Goal: Transaction & Acquisition: Purchase product/service

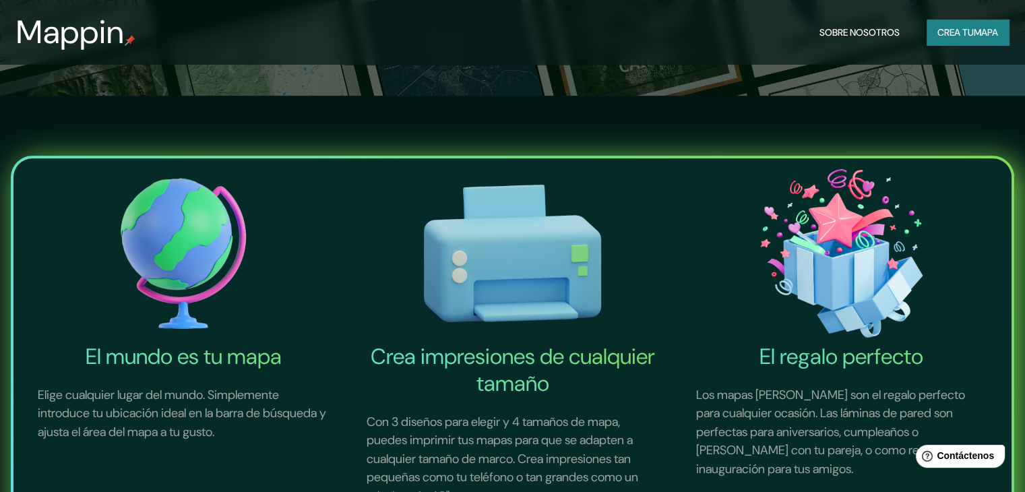
scroll to position [539, 0]
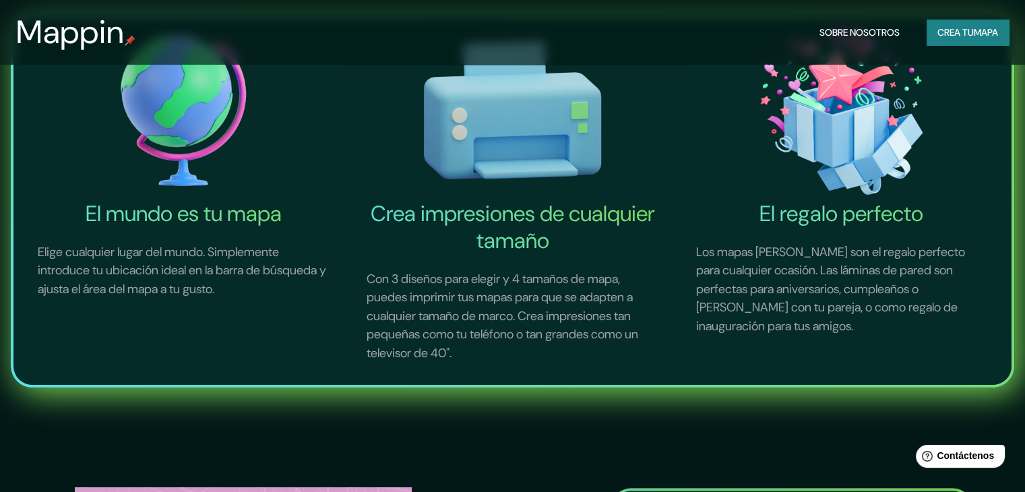
click at [151, 156] on img at bounding box center [183, 110] width 323 height 179
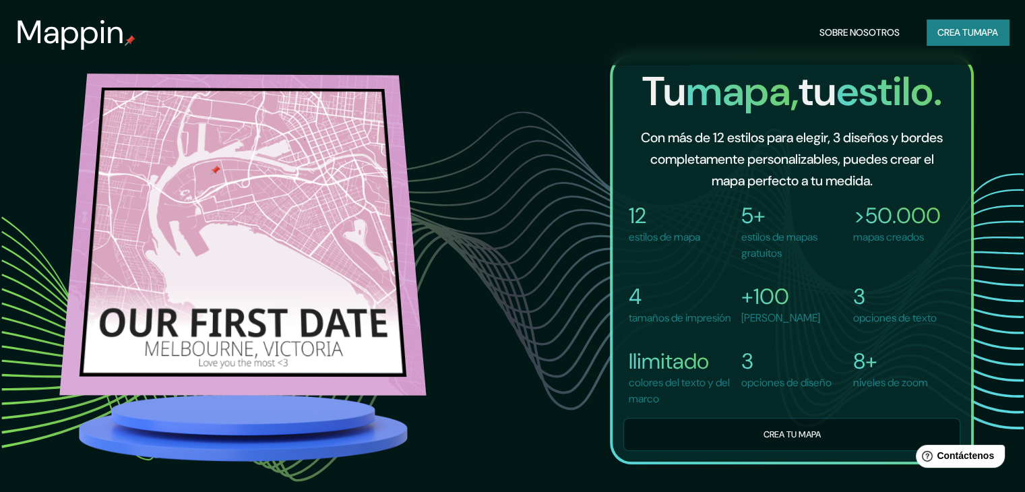
scroll to position [1011, 0]
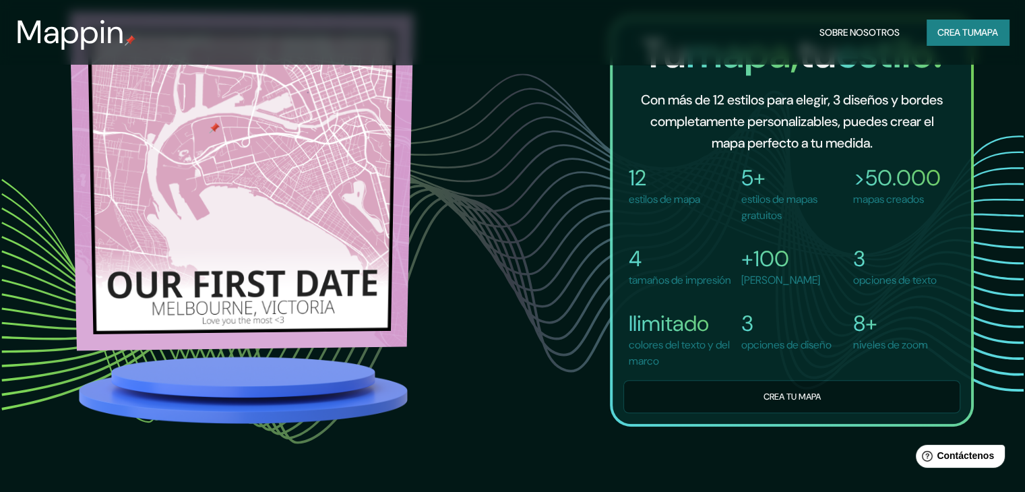
click at [253, 234] on img at bounding box center [242, 180] width 344 height 339
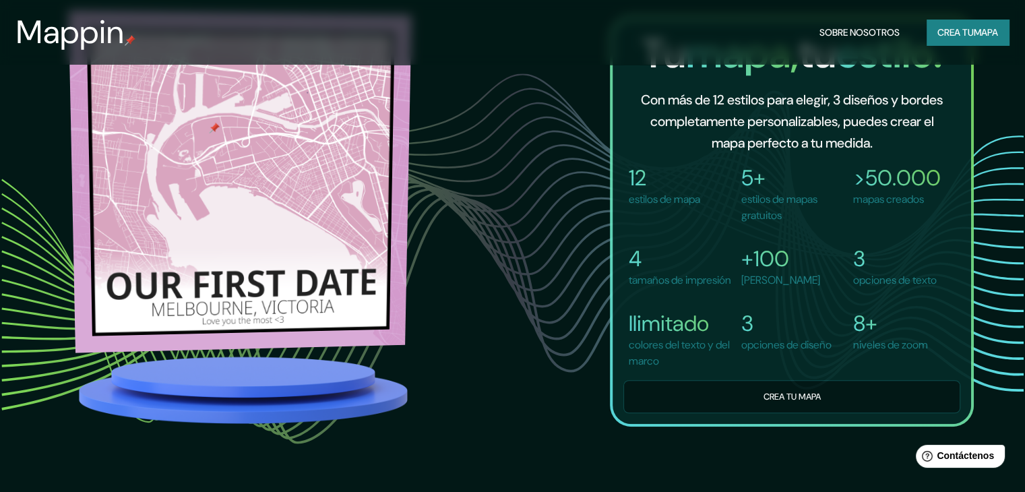
click at [271, 233] on img at bounding box center [240, 181] width 343 height 342
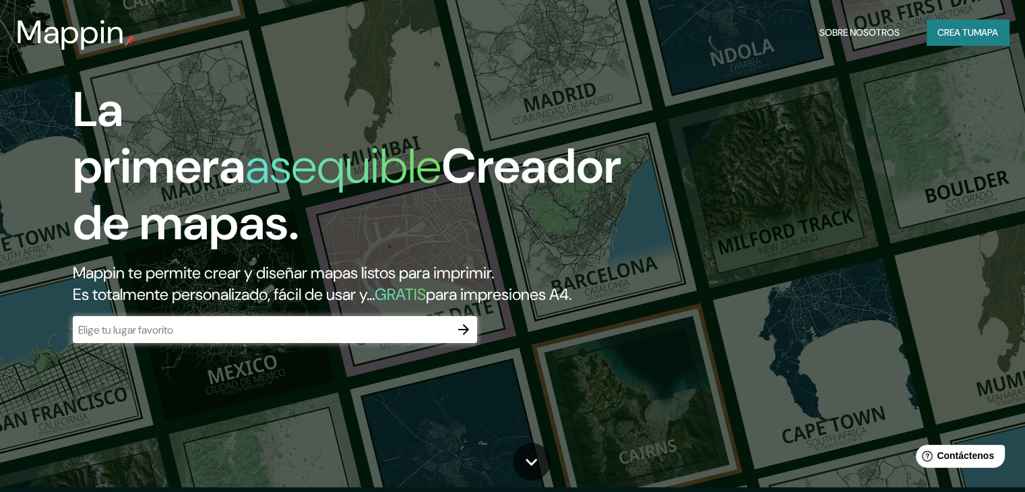
scroll to position [0, 0]
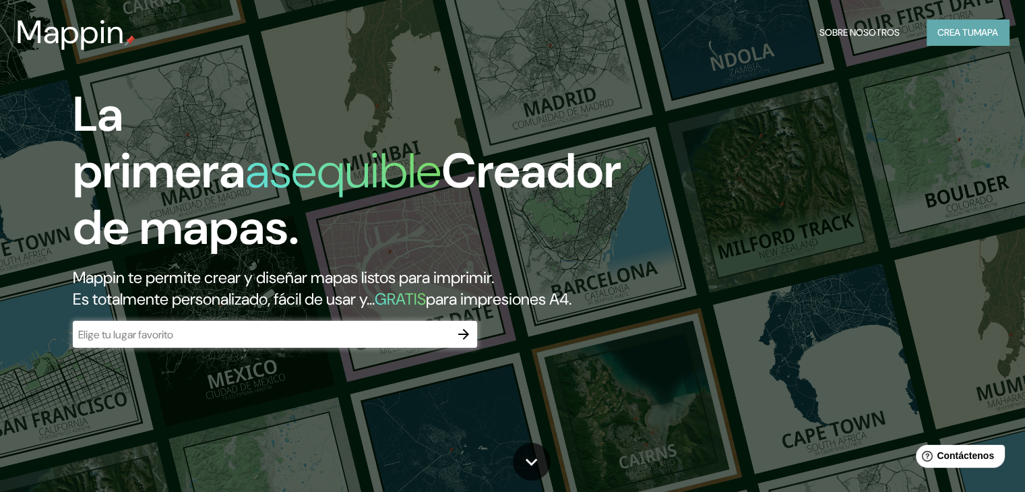
click at [963, 33] on font "Crea tu" at bounding box center [955, 32] width 36 height 12
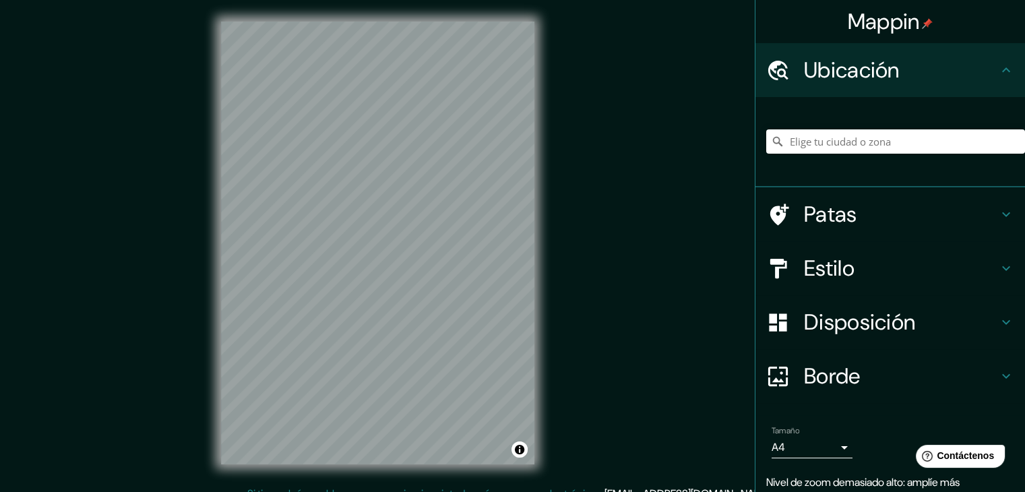
click at [194, 0] on html "Mappin Ubicación Patas Estilo Disposición Borde Elige un borde. Consejo : puede…" at bounding box center [512, 246] width 1025 height 492
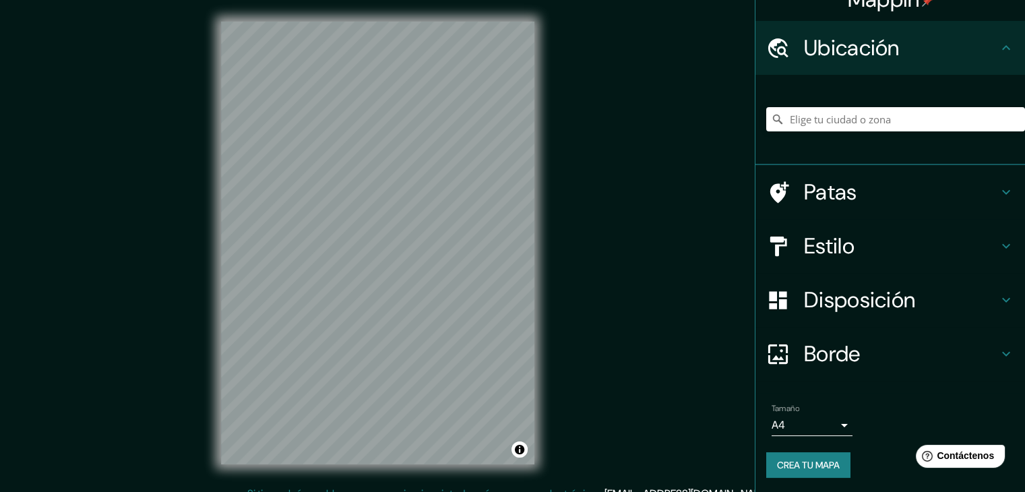
scroll to position [24, 0]
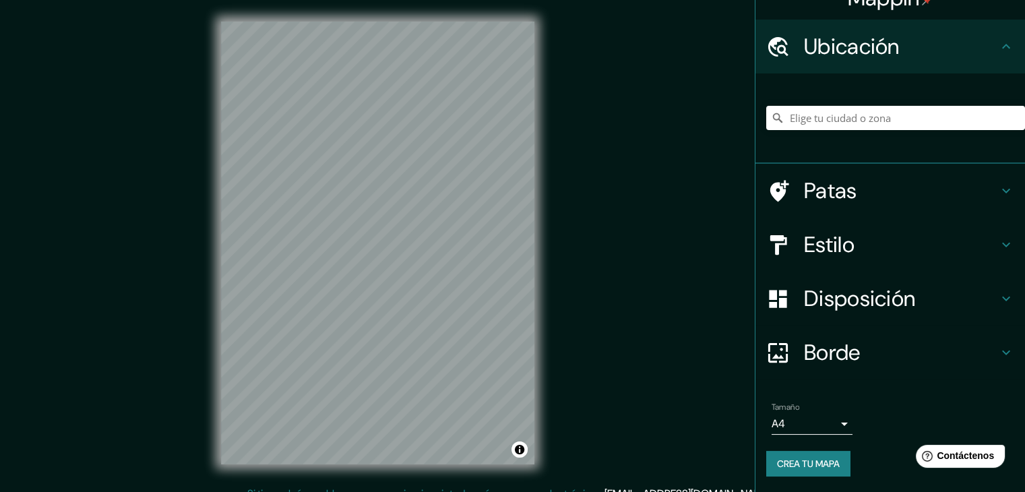
click at [892, 238] on h4 "Estilo" at bounding box center [901, 244] width 194 height 27
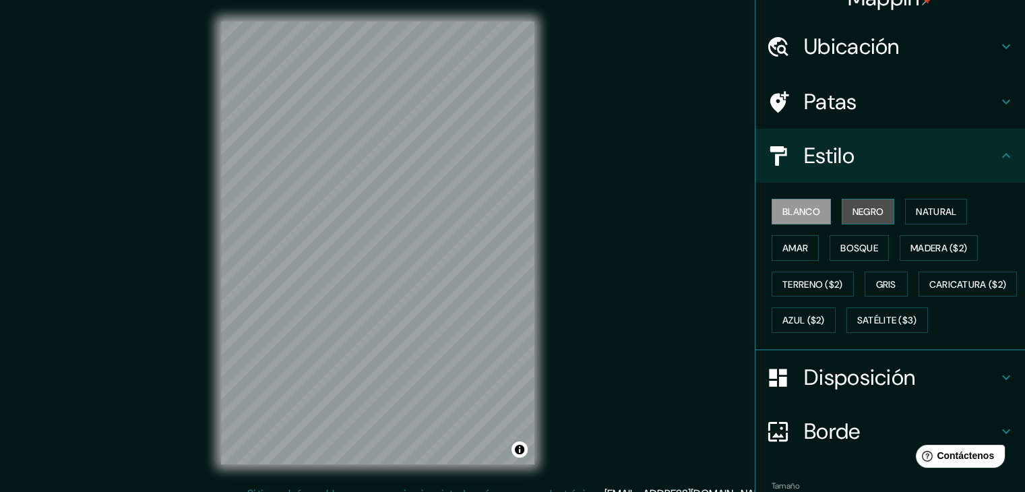
click at [854, 216] on font "Negro" at bounding box center [868, 211] width 32 height 12
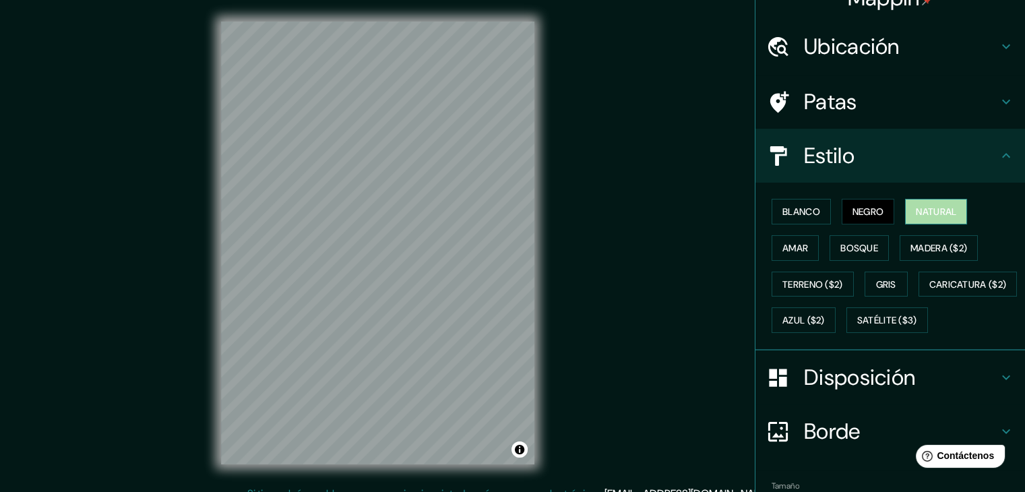
click at [922, 214] on font "Natural" at bounding box center [936, 211] width 40 height 12
click at [799, 245] on button "Amar" at bounding box center [794, 248] width 47 height 26
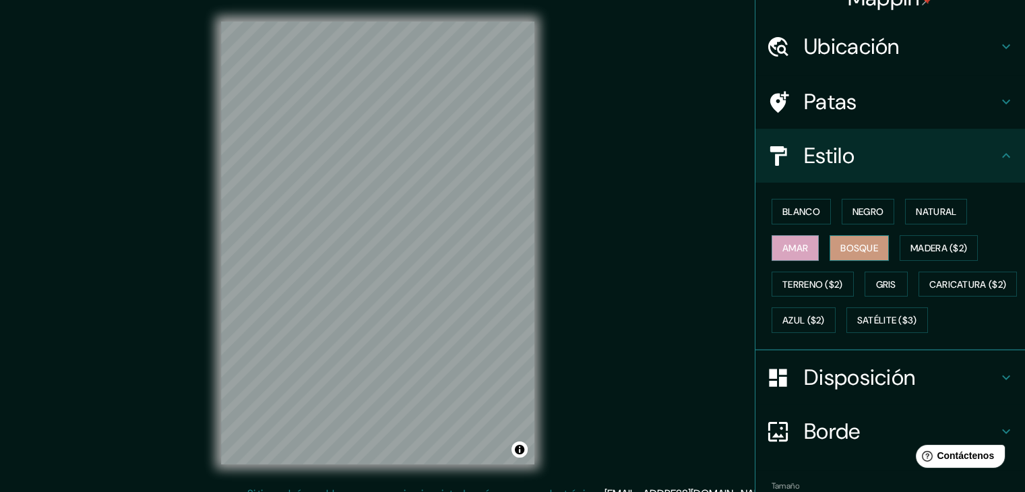
click at [840, 245] on font "Bosque" at bounding box center [859, 248] width 38 height 12
click at [866, 285] on button "Gris" at bounding box center [885, 285] width 43 height 26
click at [852, 249] on font "Bosque" at bounding box center [859, 248] width 38 height 12
click at [782, 253] on font "Amar" at bounding box center [795, 248] width 26 height 18
click at [864, 214] on font "Negro" at bounding box center [868, 211] width 32 height 12
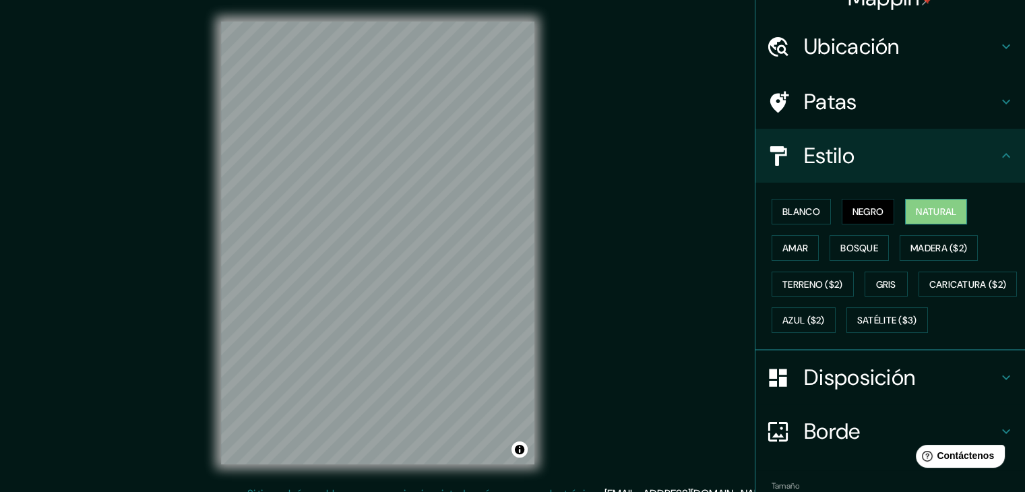
click at [919, 209] on font "Natural" at bounding box center [936, 211] width 40 height 12
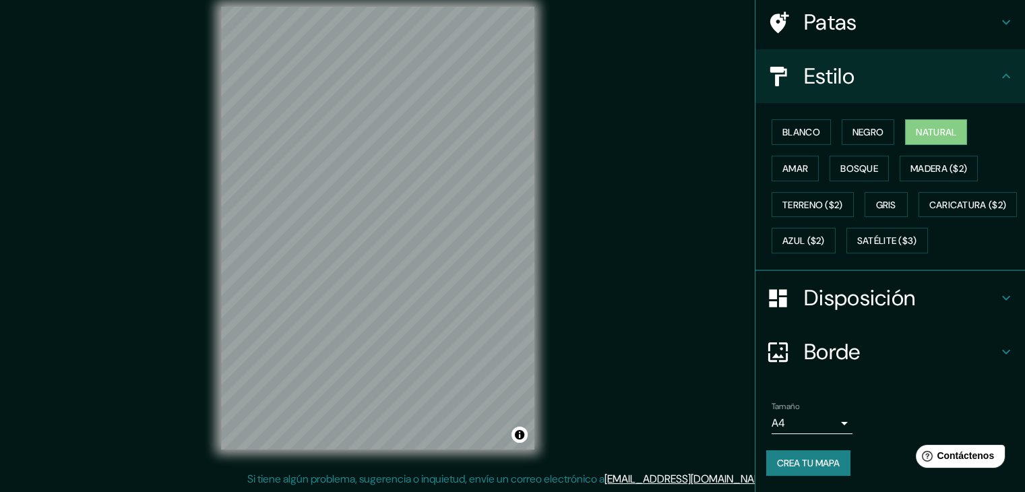
scroll to position [15, 0]
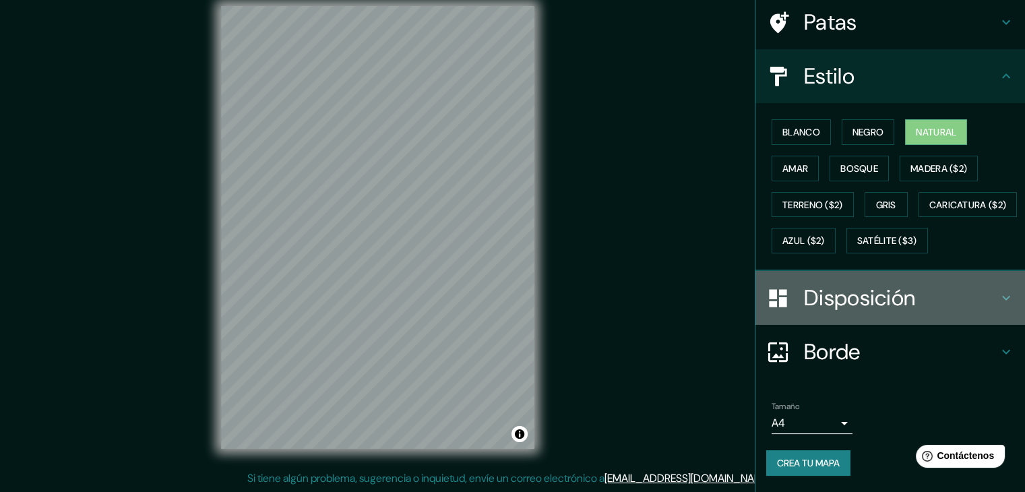
click at [845, 293] on font "Disposición" at bounding box center [859, 298] width 111 height 28
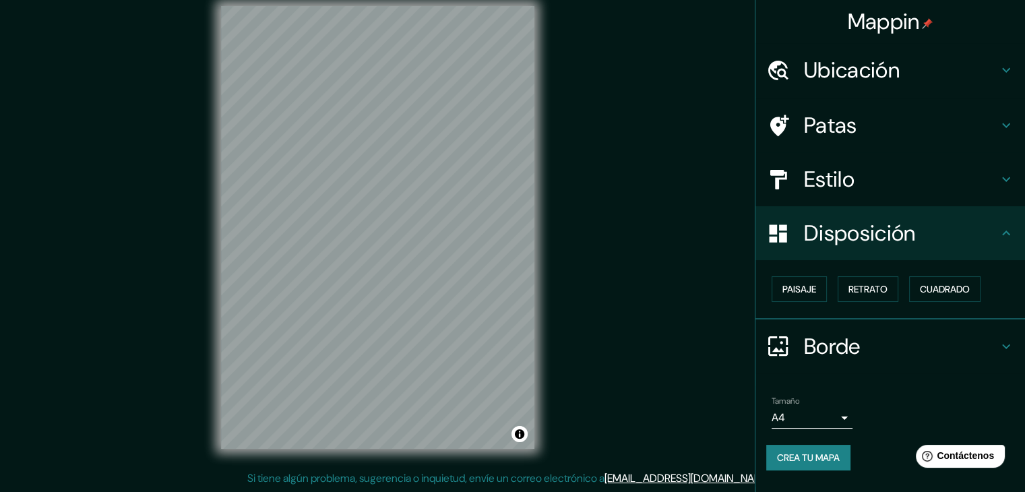
scroll to position [0, 0]
click at [802, 290] on font "Paisaje" at bounding box center [799, 289] width 34 height 12
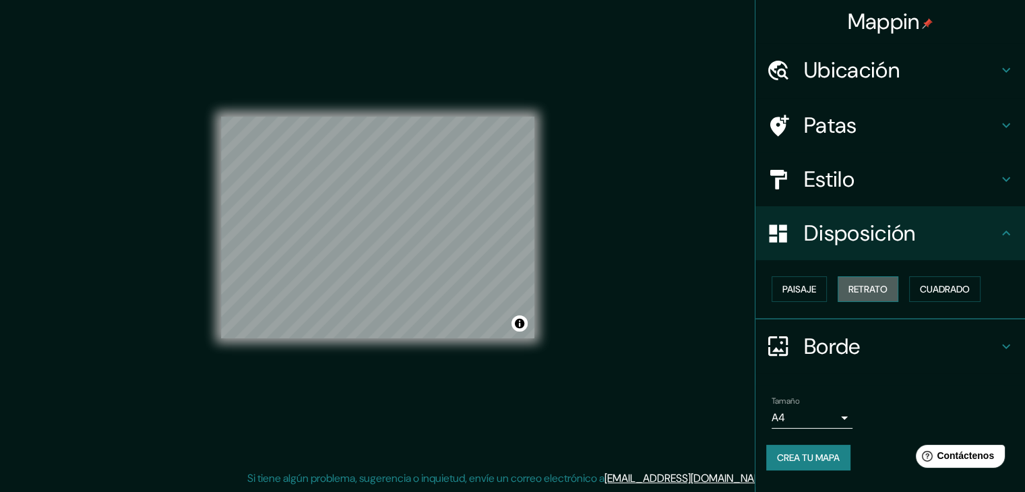
click at [853, 288] on font "Retrato" at bounding box center [867, 289] width 39 height 12
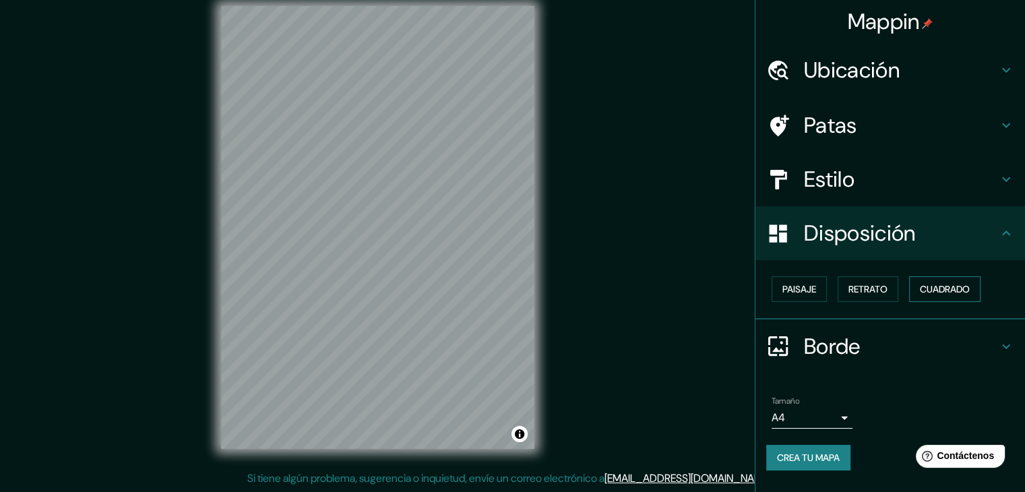
click at [936, 284] on font "Cuadrado" at bounding box center [945, 289] width 50 height 12
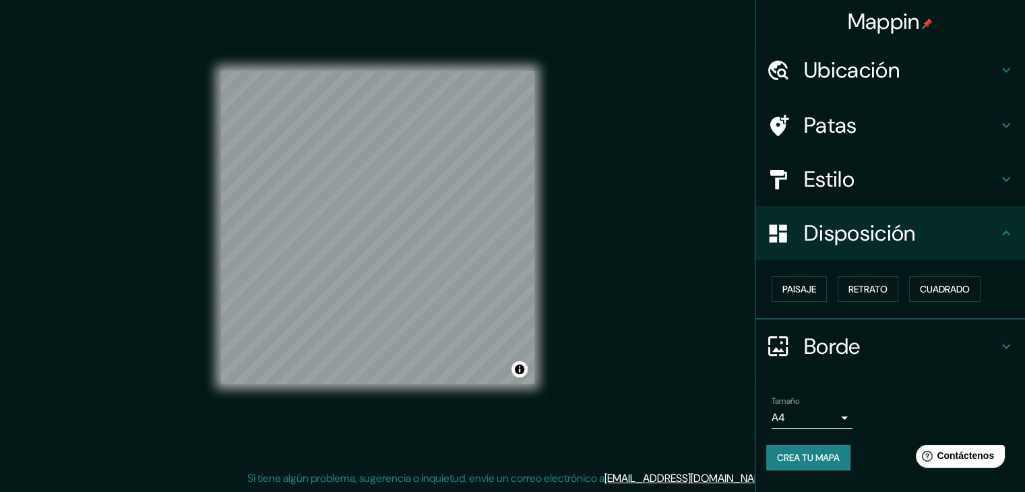
click at [882, 338] on h4 "Borde" at bounding box center [901, 346] width 194 height 27
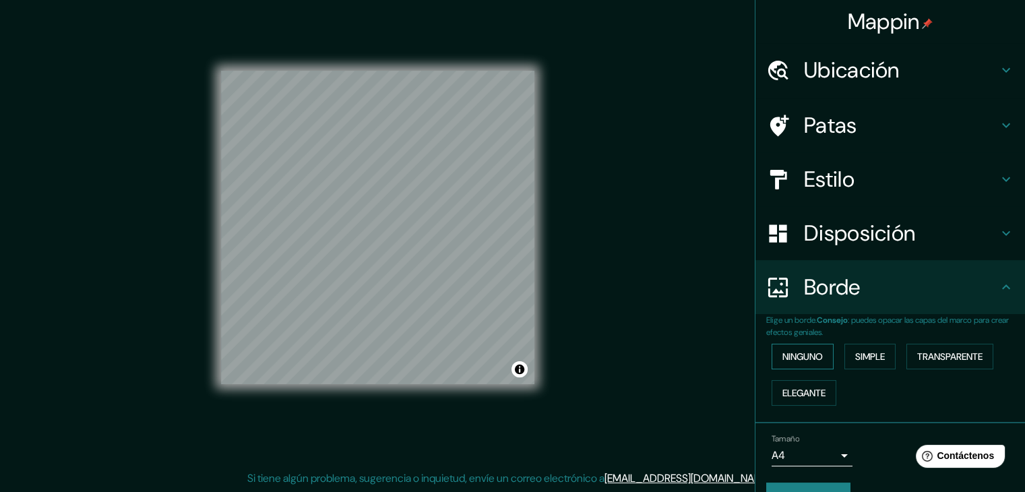
click at [800, 353] on font "Ninguno" at bounding box center [802, 356] width 40 height 12
click at [865, 356] on font "Simple" at bounding box center [870, 356] width 30 height 12
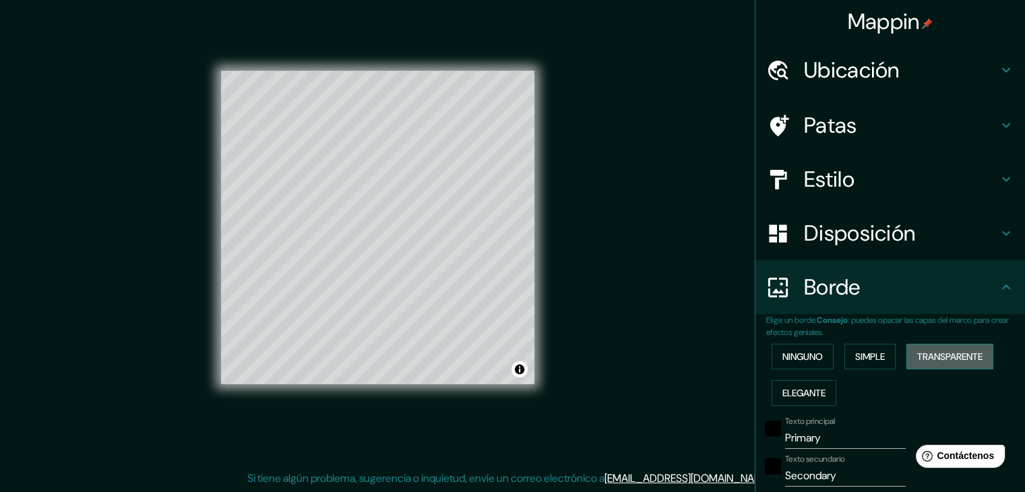
click at [917, 357] on font "Transparente" at bounding box center [949, 356] width 65 height 12
click at [815, 387] on font "Elegante" at bounding box center [803, 393] width 43 height 12
click at [806, 351] on font "Ninguno" at bounding box center [802, 356] width 40 height 12
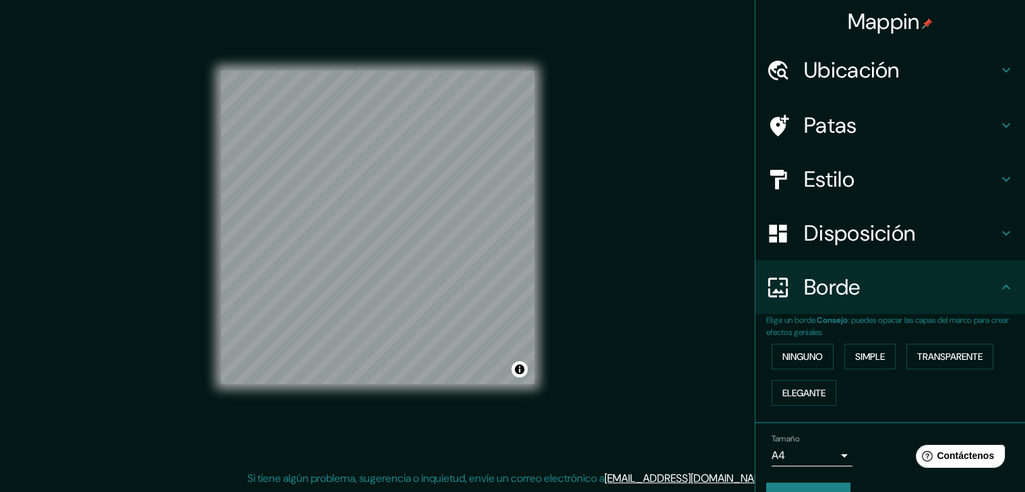
click at [905, 292] on h4 "Borde" at bounding box center [901, 287] width 194 height 27
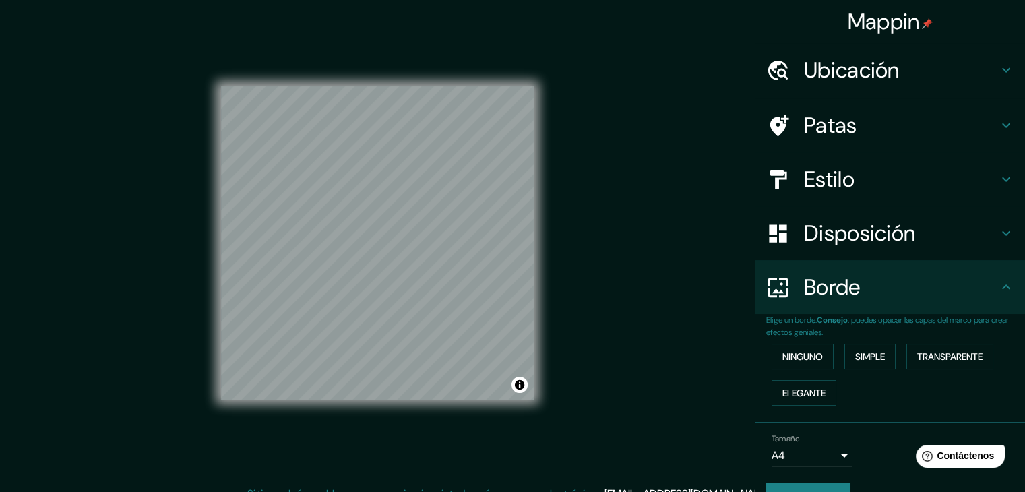
click at [843, 135] on font "Patas" at bounding box center [830, 125] width 53 height 28
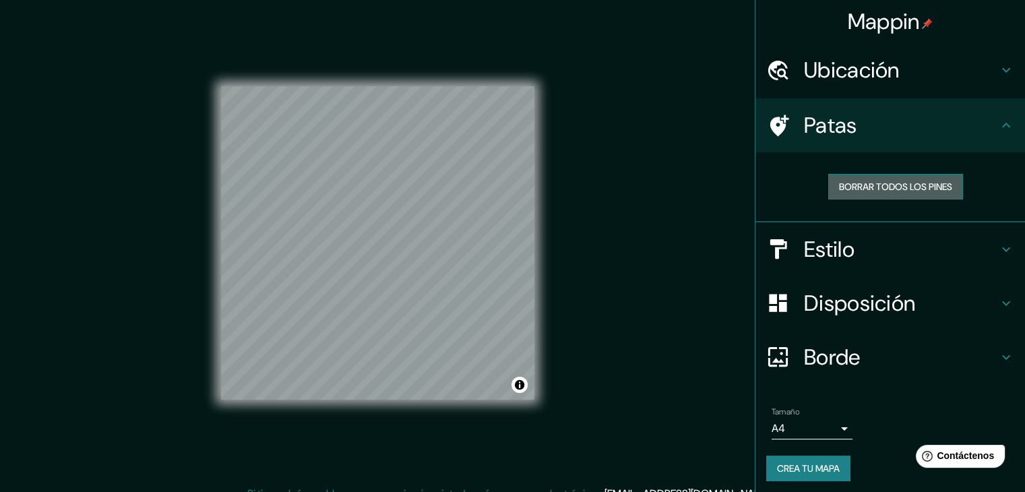
click at [850, 196] on button "Borrar todos los pines" at bounding box center [895, 187] width 135 height 26
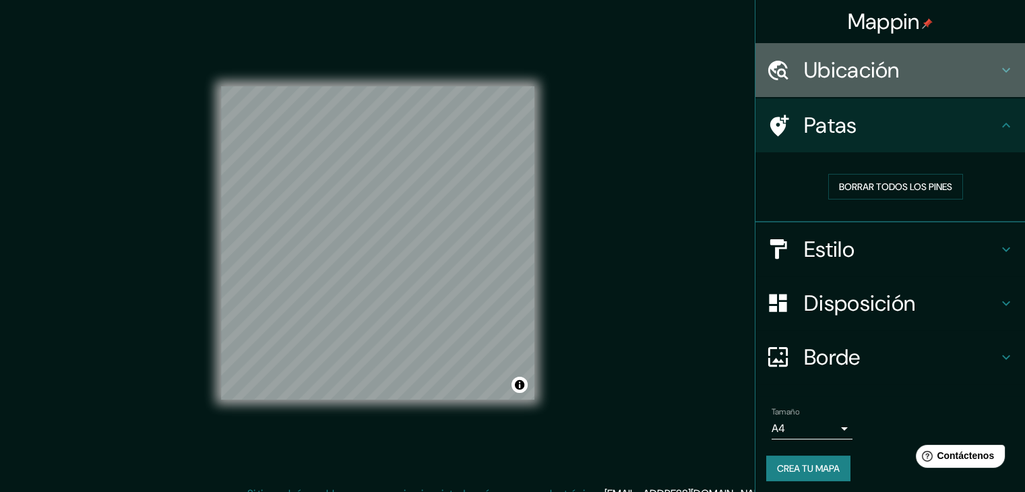
click at [828, 82] on font "Ubicación" at bounding box center [852, 70] width 96 height 28
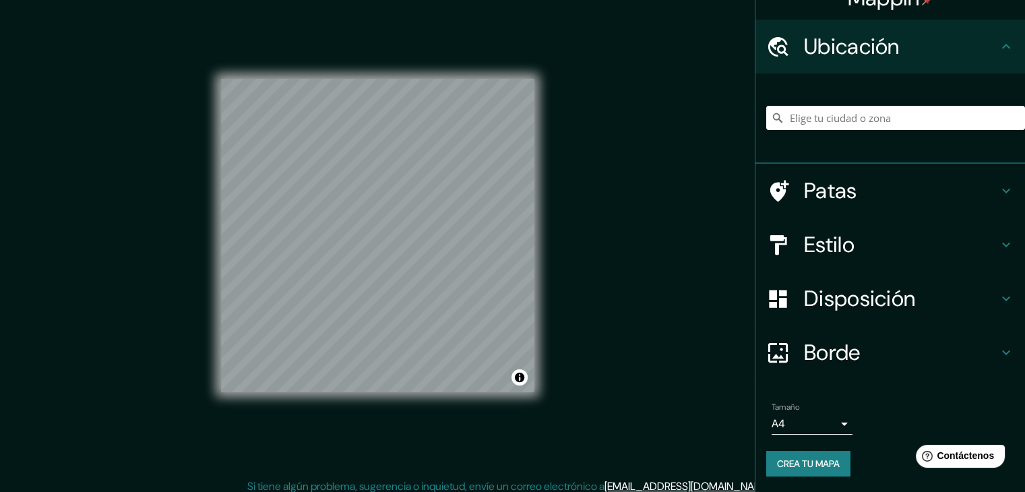
scroll to position [15, 0]
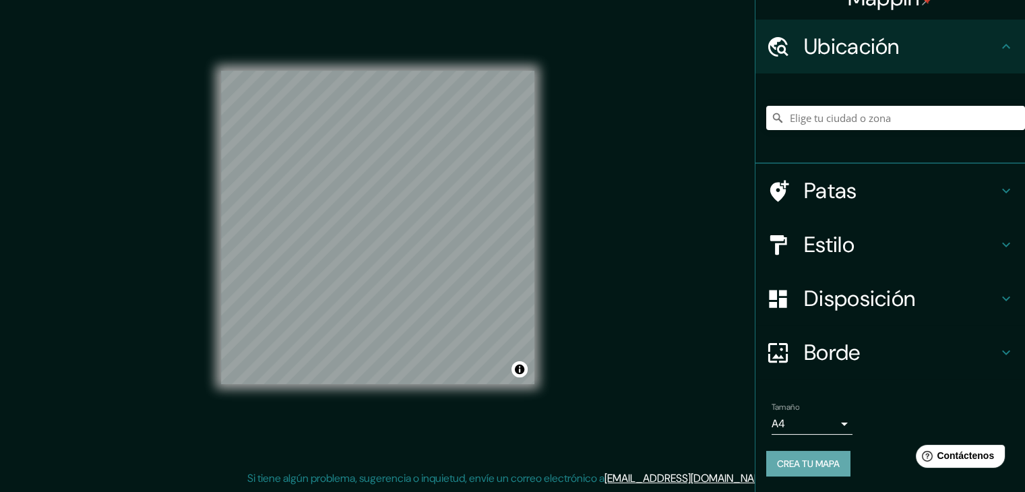
click at [790, 467] on font "Crea tu mapa" at bounding box center [808, 463] width 63 height 12
click at [808, 459] on font "Crea tu mapa" at bounding box center [808, 463] width 63 height 12
click at [922, 57] on h4 "Ubicación" at bounding box center [901, 46] width 194 height 27
click at [1000, 44] on icon at bounding box center [1006, 46] width 16 height 16
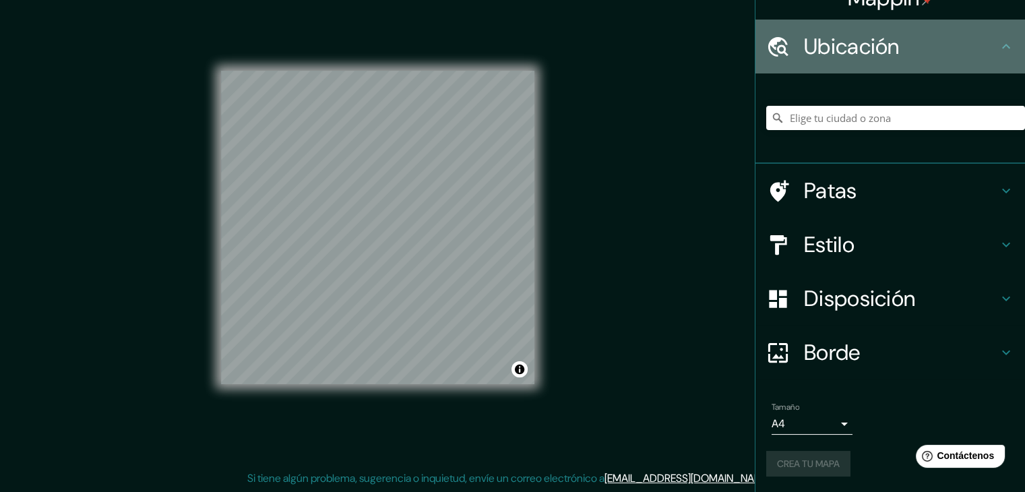
click at [998, 46] on icon at bounding box center [1006, 46] width 16 height 16
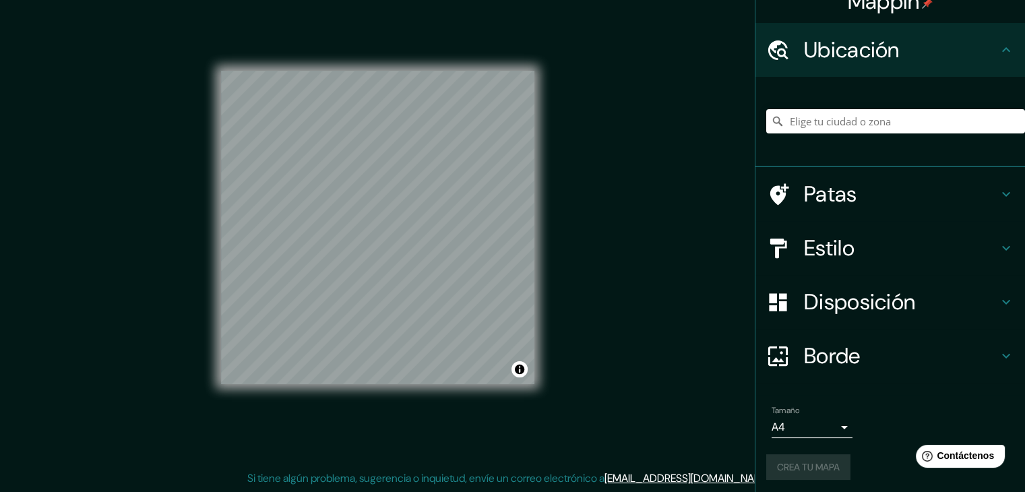
scroll to position [24, 0]
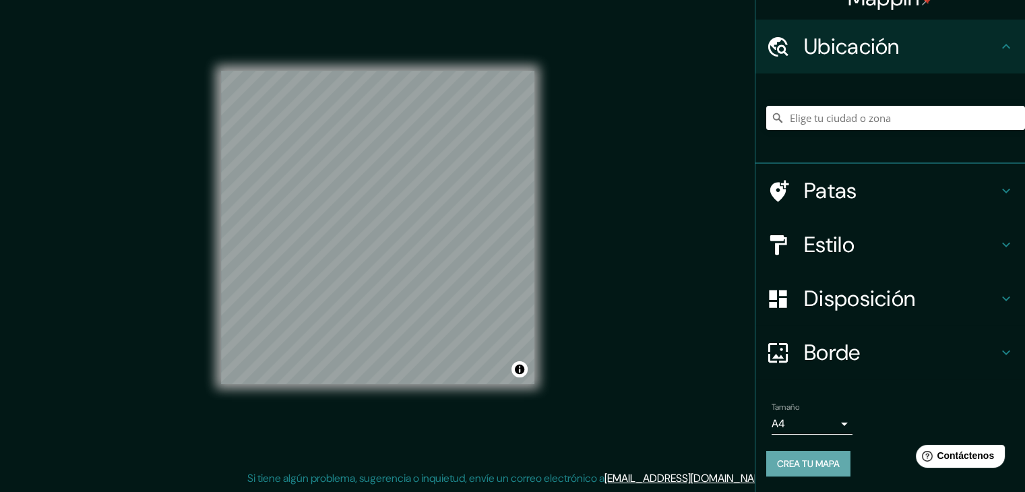
click at [798, 460] on font "Crea tu mapa" at bounding box center [808, 463] width 63 height 12
click at [706, 340] on div "Mappin Ubicación Patas Estilo Disposición Borde Elige un borde. Consejo : puede…" at bounding box center [512, 238] width 1025 height 507
click at [797, 461] on font "Crea tu mapa" at bounding box center [808, 463] width 63 height 12
